Goal: Information Seeking & Learning: Learn about a topic

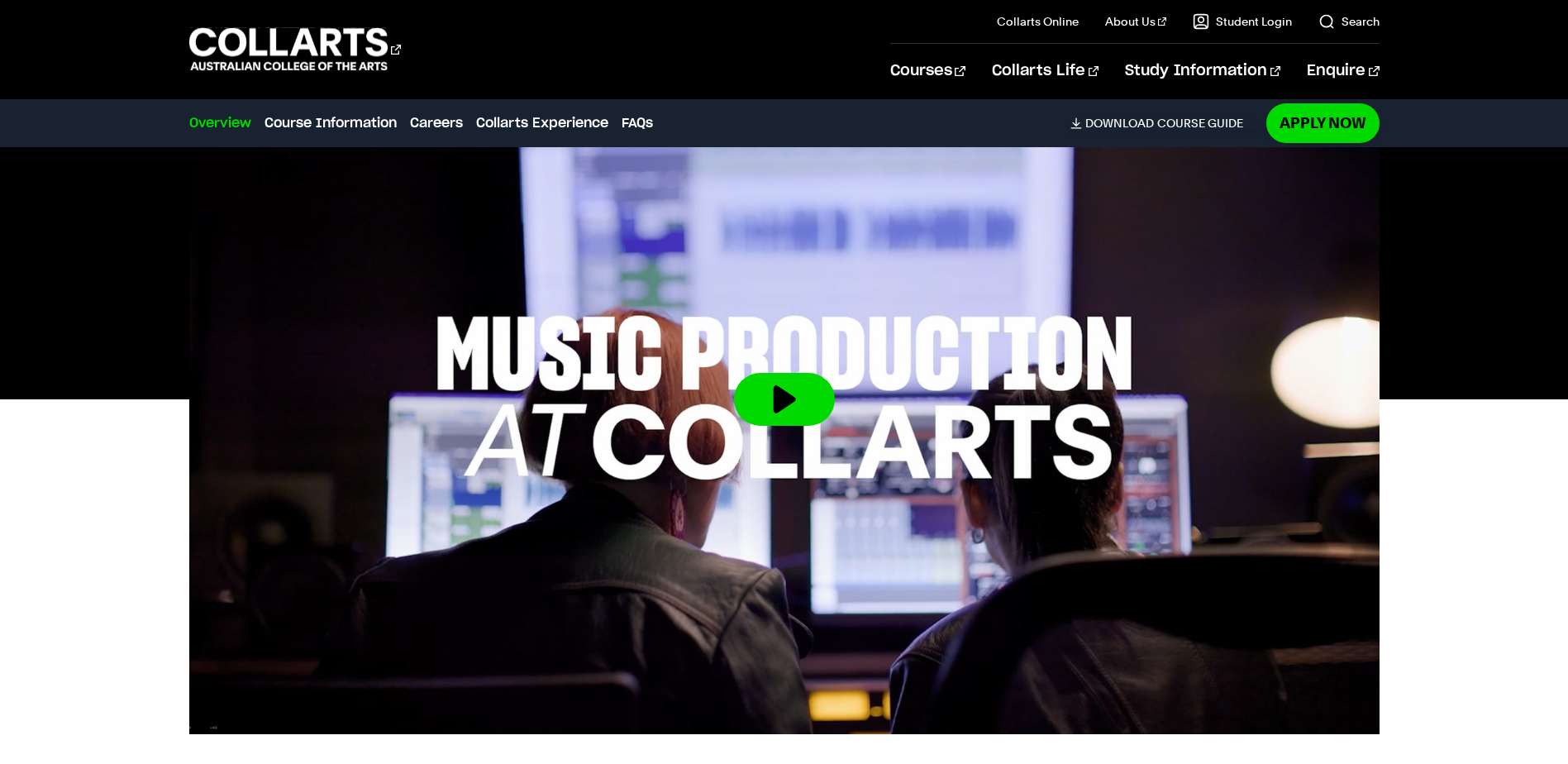
scroll to position [496, 0]
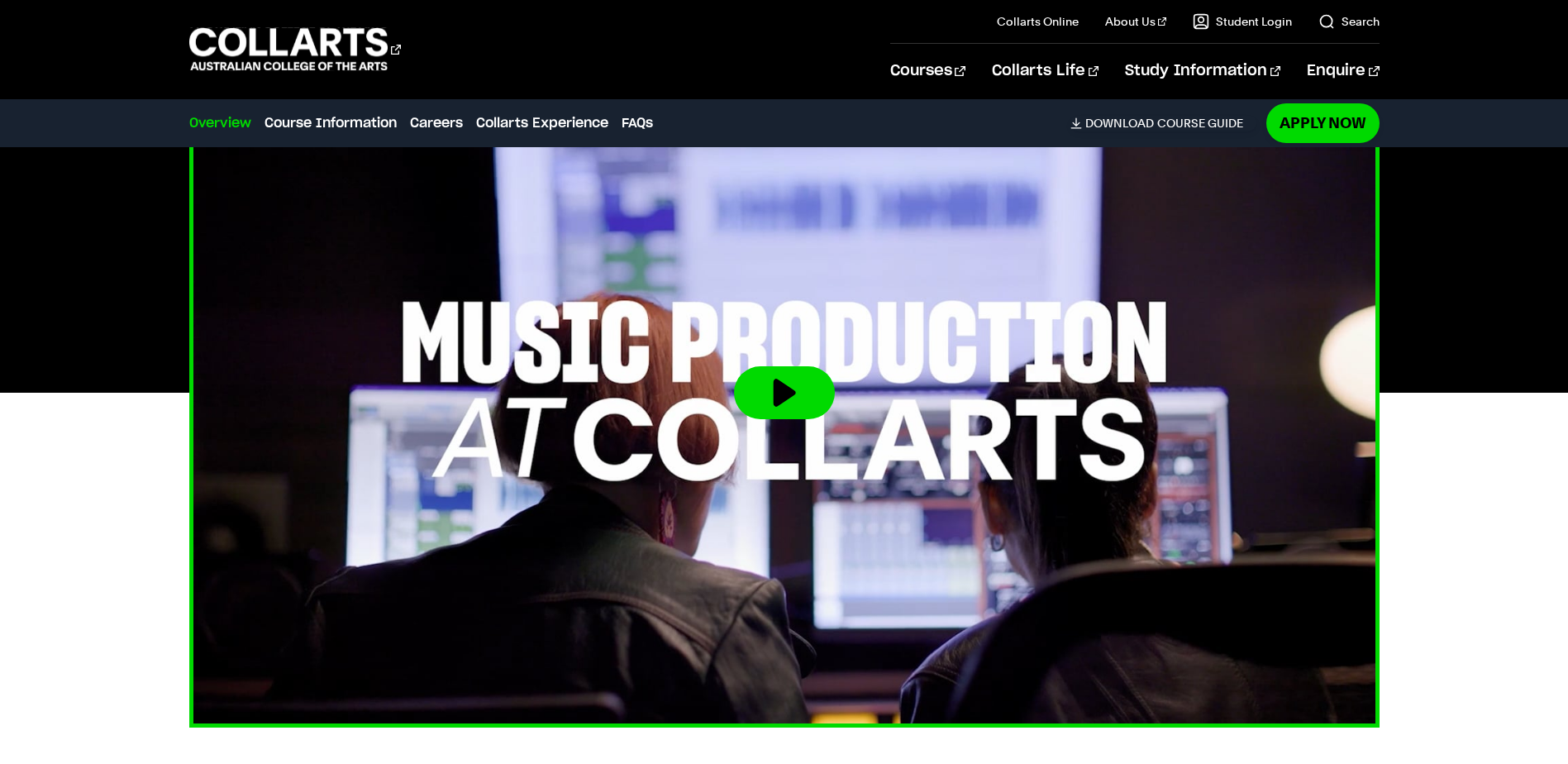
click at [783, 400] on button at bounding box center [784, 393] width 100 height 53
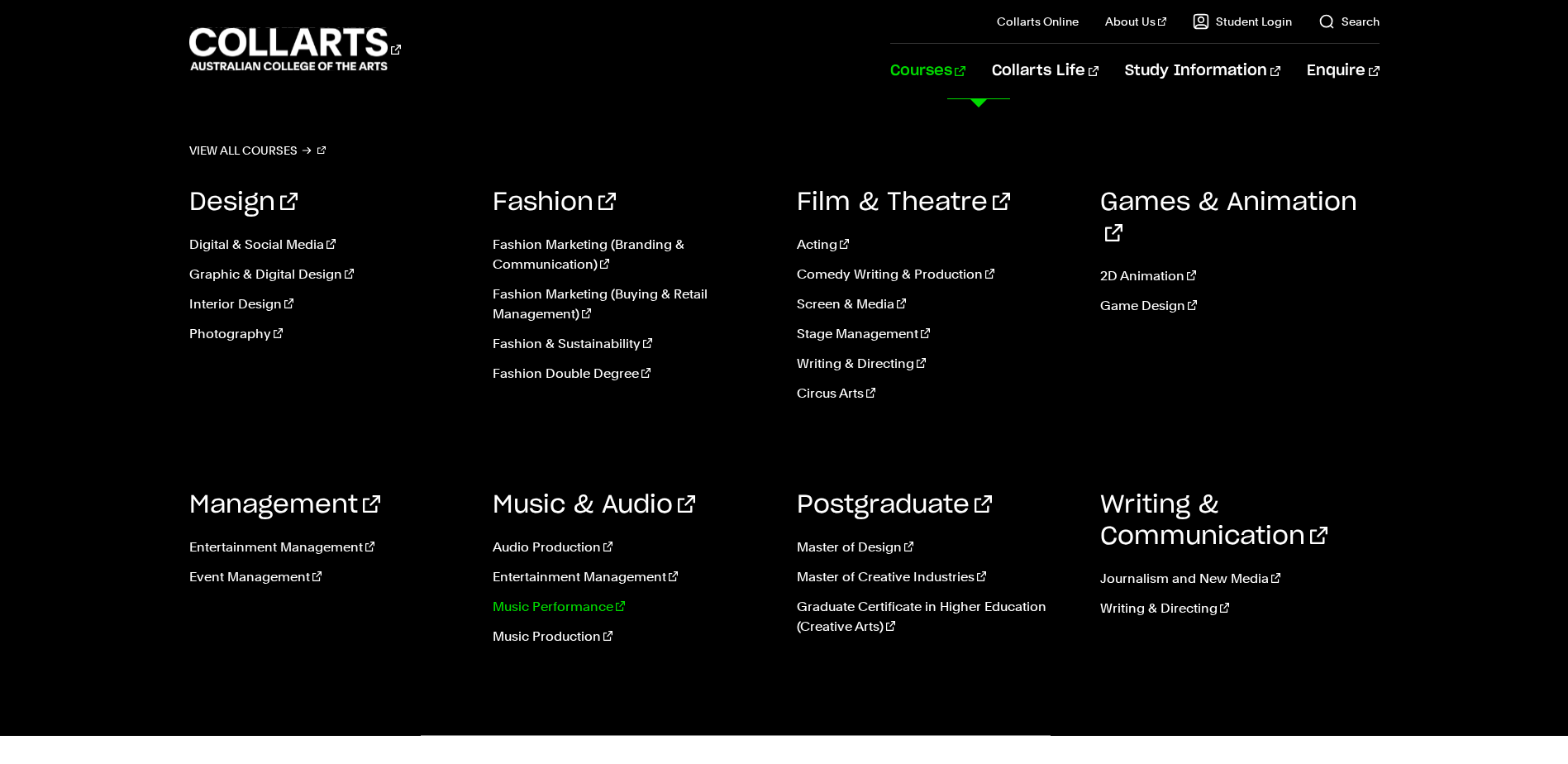
click at [601, 604] on link "Music Performance" at bounding box center [632, 607] width 280 height 20
click at [581, 606] on link "Music Performance" at bounding box center [632, 607] width 280 height 20
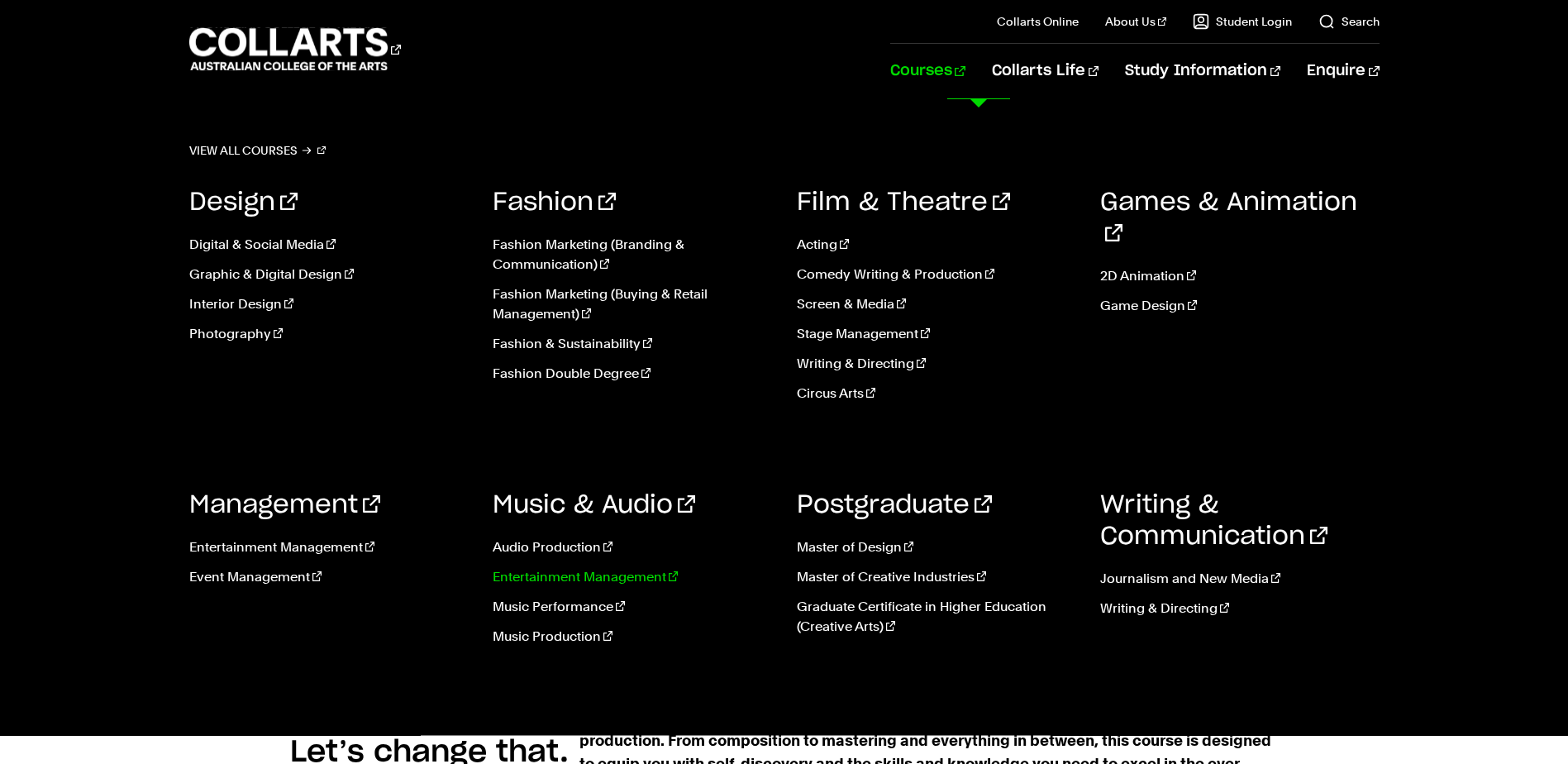
scroll to position [744, 0]
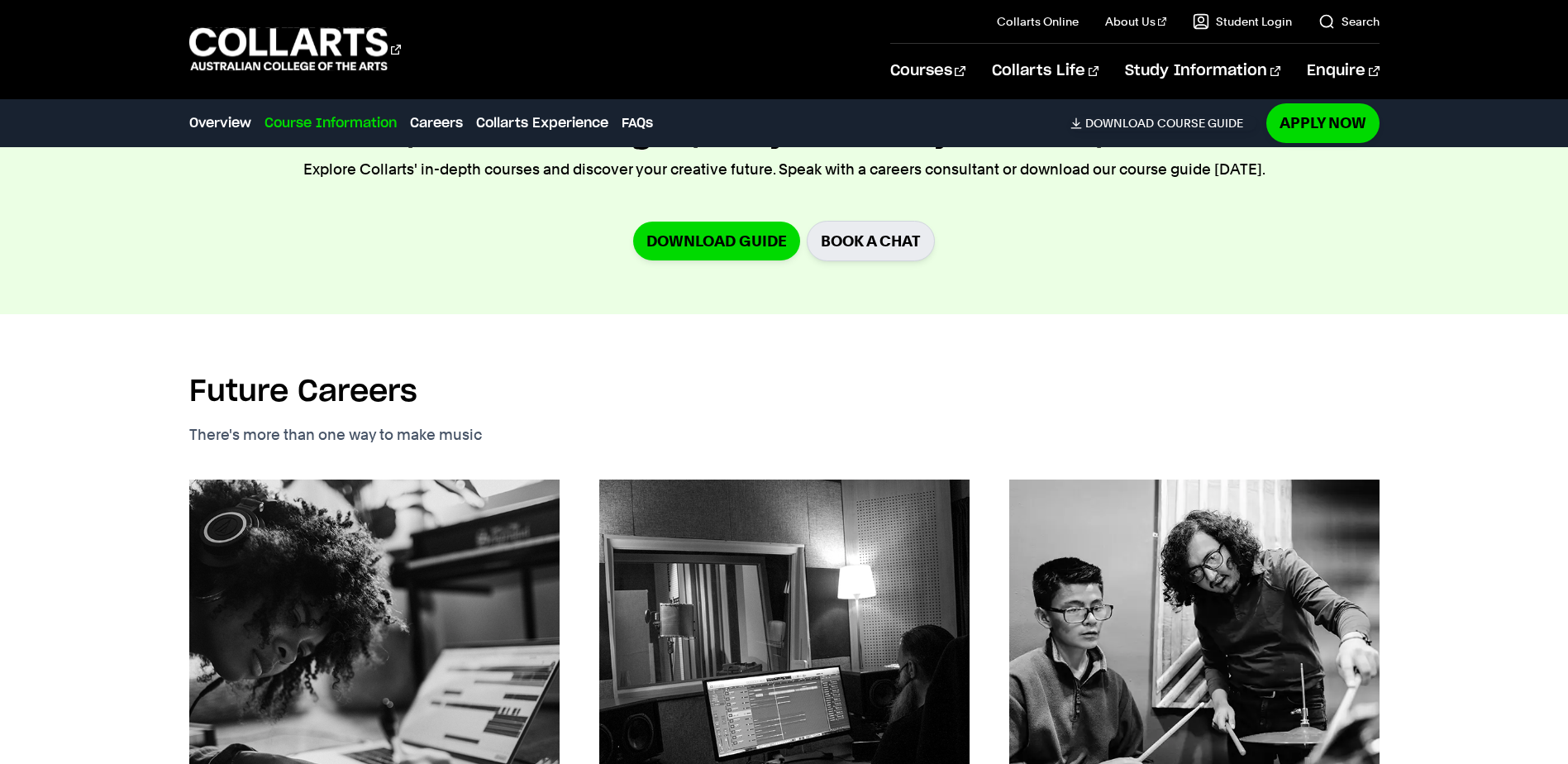
scroll to position [2316, 0]
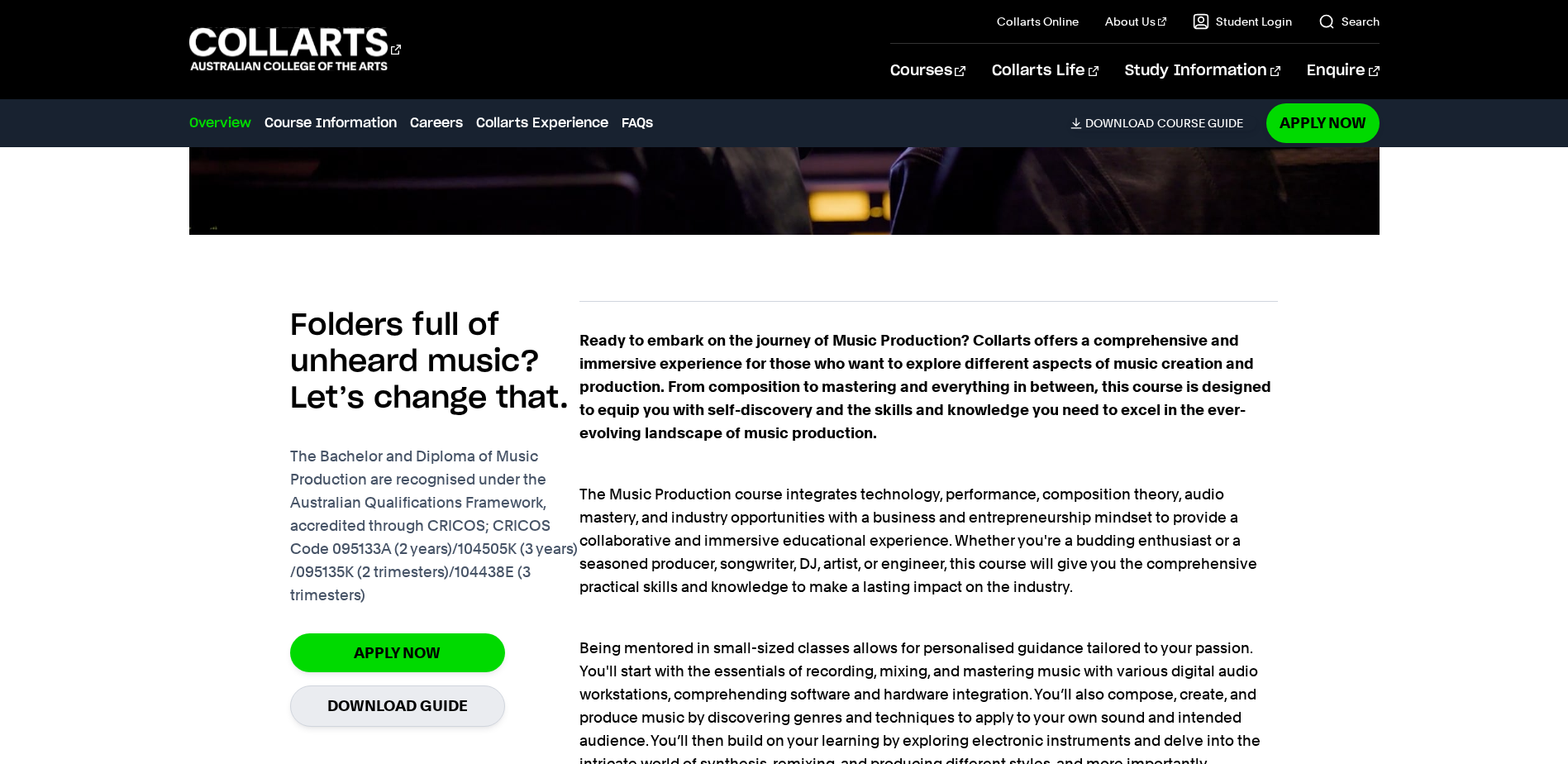
scroll to position [662, 0]
